Goal: Information Seeking & Learning: Learn about a topic

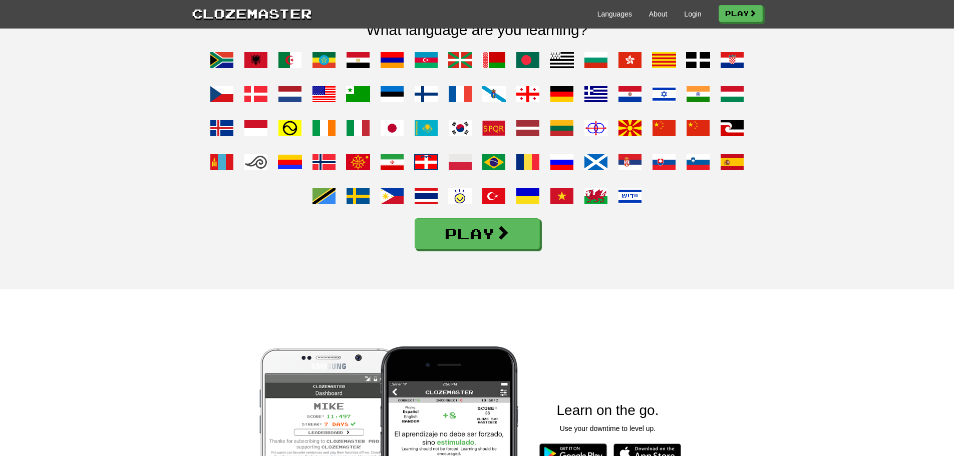
scroll to position [735, 0]
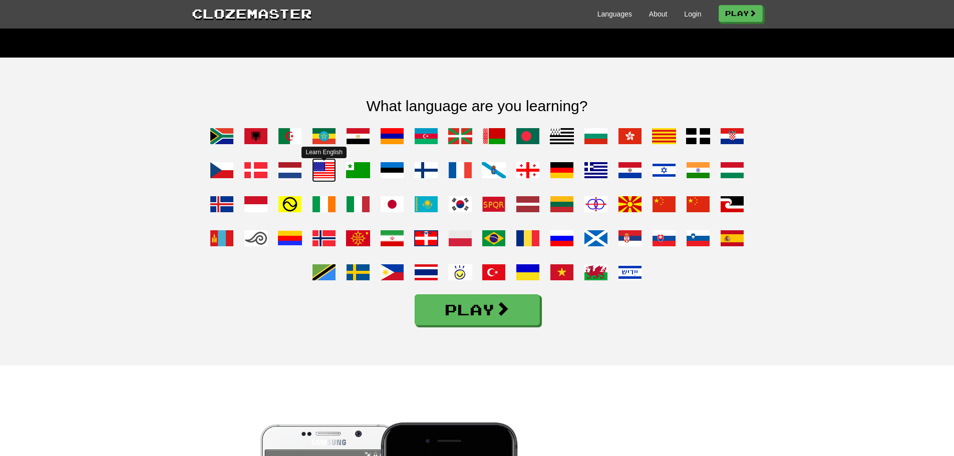
click at [334, 182] on span at bounding box center [324, 170] width 24 height 24
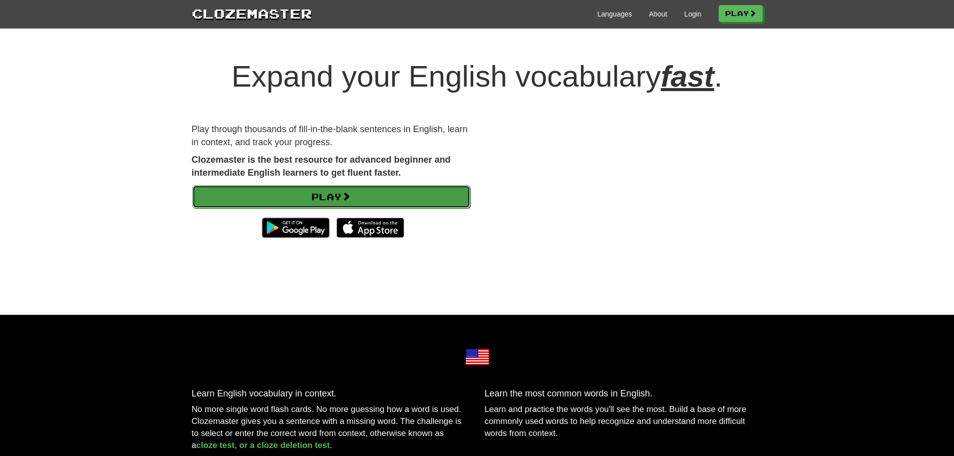
click at [395, 191] on link "Play" at bounding box center [331, 196] width 278 height 23
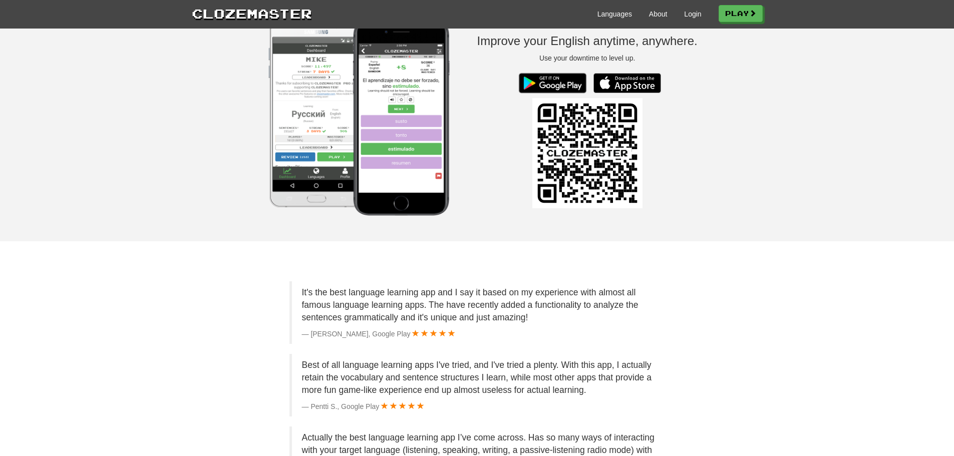
scroll to position [735, 0]
